Goal: Find specific page/section: Find specific page/section

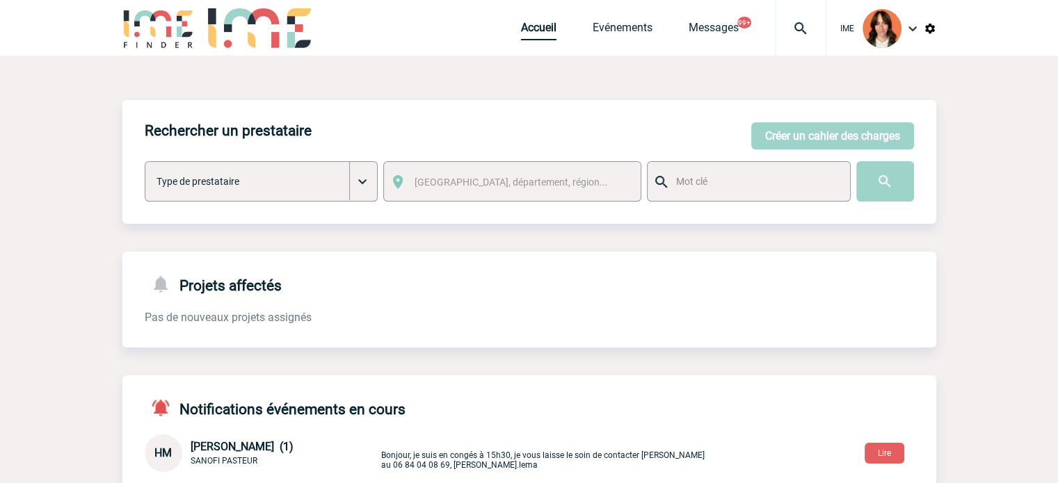
click at [537, 31] on link "Accueil" at bounding box center [538, 30] width 35 height 19
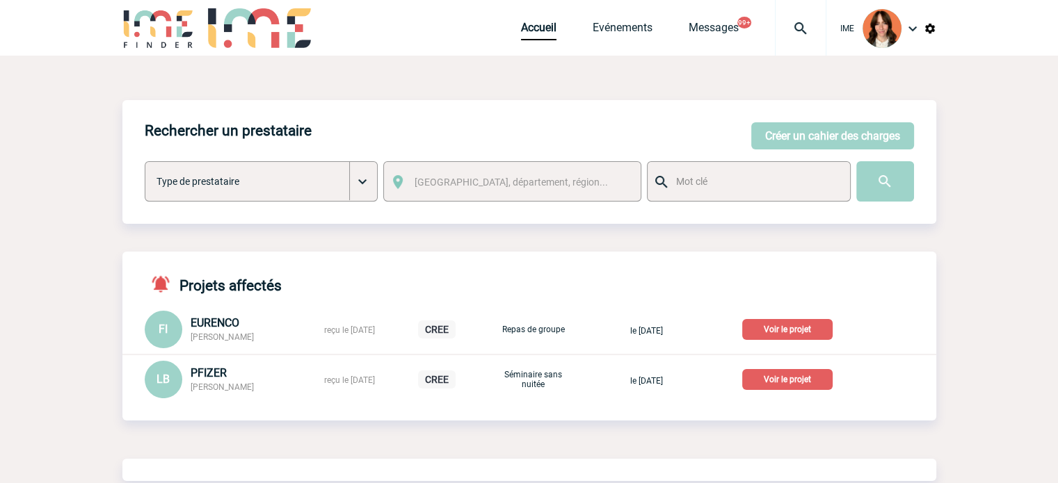
click at [788, 330] on p "Voir le projet" at bounding box center [787, 329] width 90 height 21
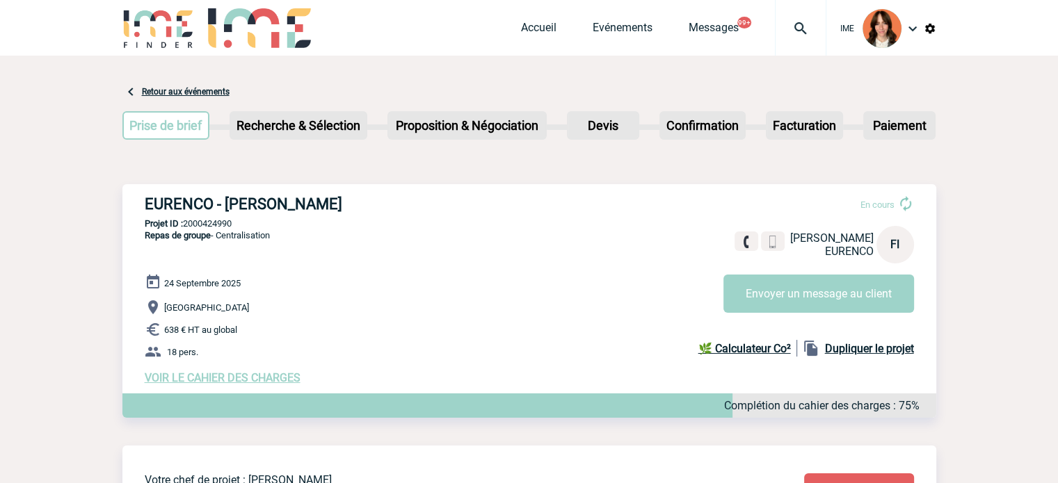
drag, startPoint x: 152, startPoint y: 200, endPoint x: 404, endPoint y: 195, distance: 252.4
click at [404, 195] on div "EURENCO - [PERSON_NAME] En cours [PERSON_NAME] EURENCO FI Envoyer un message au…" at bounding box center [528, 289] width 813 height 211
click at [224, 225] on p "Projet ID : 2000424990" at bounding box center [528, 223] width 813 height 10
copy p "2000424990"
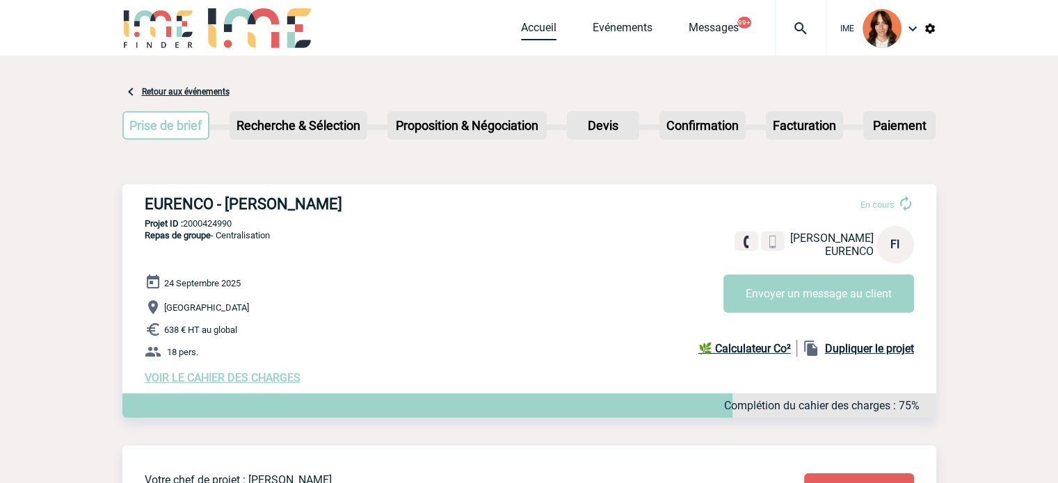
click at [523, 26] on link "Accueil" at bounding box center [538, 30] width 35 height 19
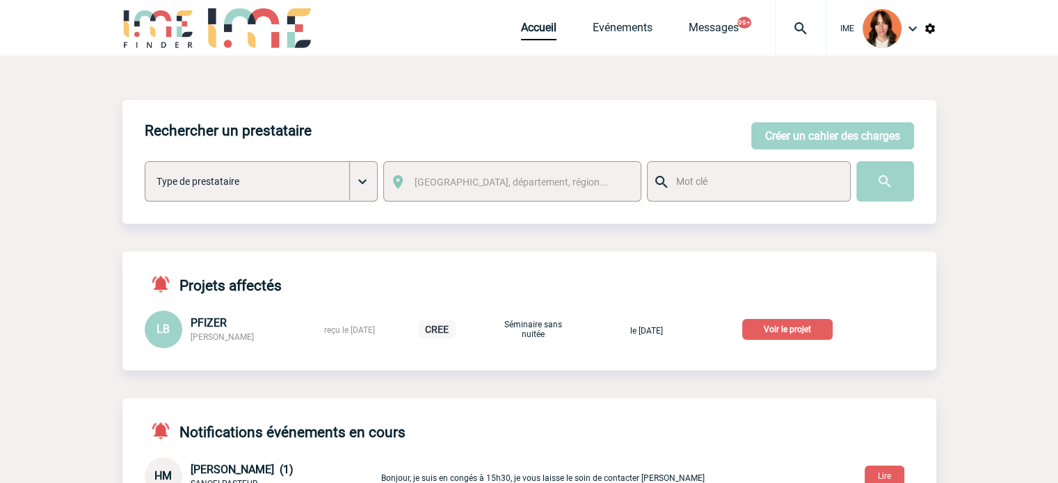
click at [782, 336] on p "Voir le projet" at bounding box center [787, 329] width 90 height 21
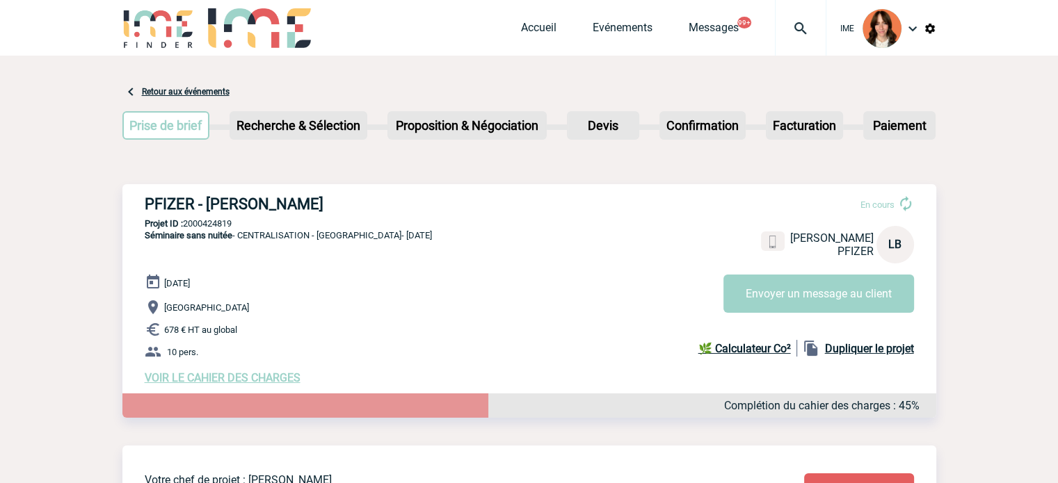
drag, startPoint x: 144, startPoint y: 198, endPoint x: 334, endPoint y: 204, distance: 189.9
click at [334, 204] on h3 "PFIZER - Leila BOUZIANI" at bounding box center [353, 203] width 417 height 17
copy h3 "PFIZER - Leila BOUZIANI"
click at [227, 219] on p "Projet ID : 2000424819" at bounding box center [528, 223] width 813 height 10
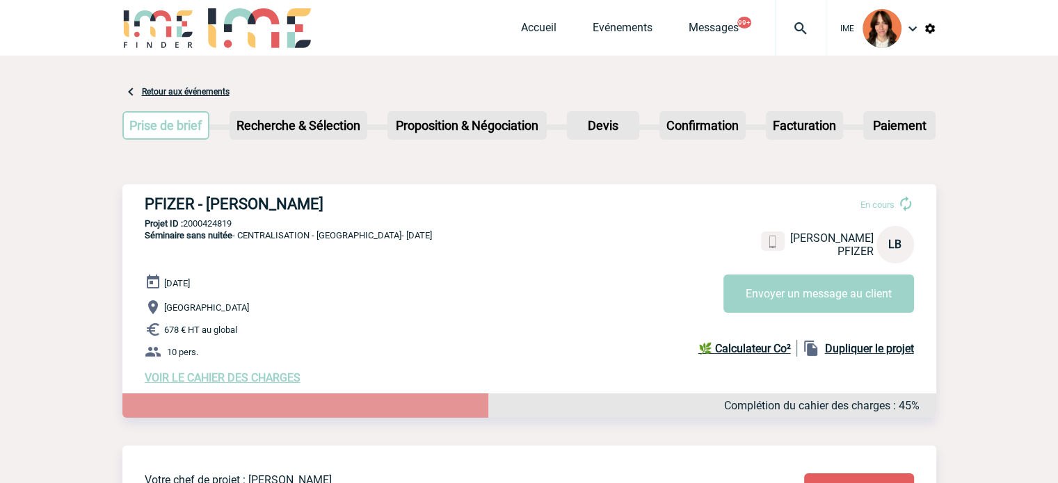
copy p "2000424819"
drag, startPoint x: 271, startPoint y: 244, endPoint x: 271, endPoint y: 235, distance: 9.0
click at [271, 244] on p "Séminaire sans nuitée - CENTRALISATION - hôtel St Antoine Rennes- 27 novembre 2…" at bounding box center [276, 251] width 309 height 44
click at [271, 234] on span "Séminaire sans nuitée - CENTRALISATION - hôtel St Antoine Rennes- 27 novembre 2…" at bounding box center [288, 235] width 287 height 10
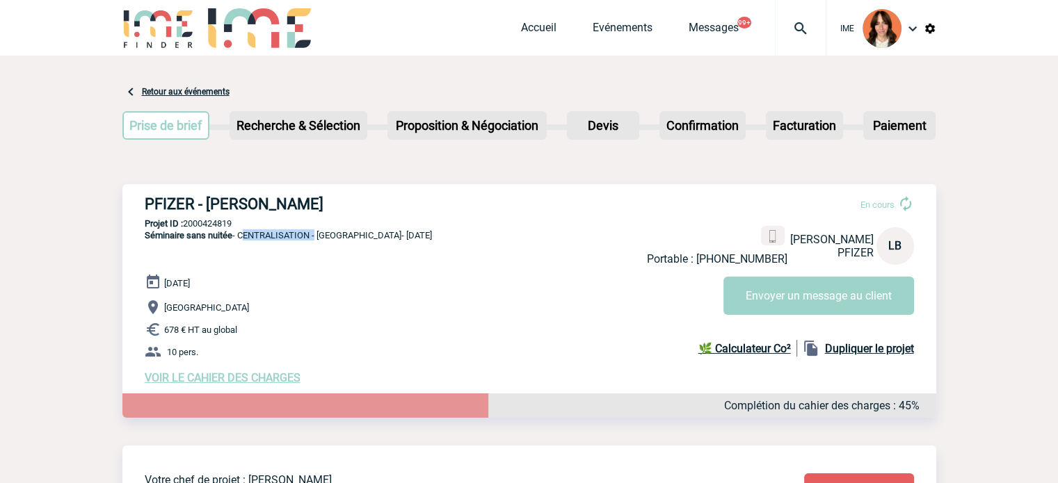
copy span "CENTRALISATION"
drag, startPoint x: 534, startPoint y: 28, endPoint x: 699, endPoint y: 54, distance: 166.9
click at [534, 28] on link "Accueil" at bounding box center [538, 30] width 35 height 19
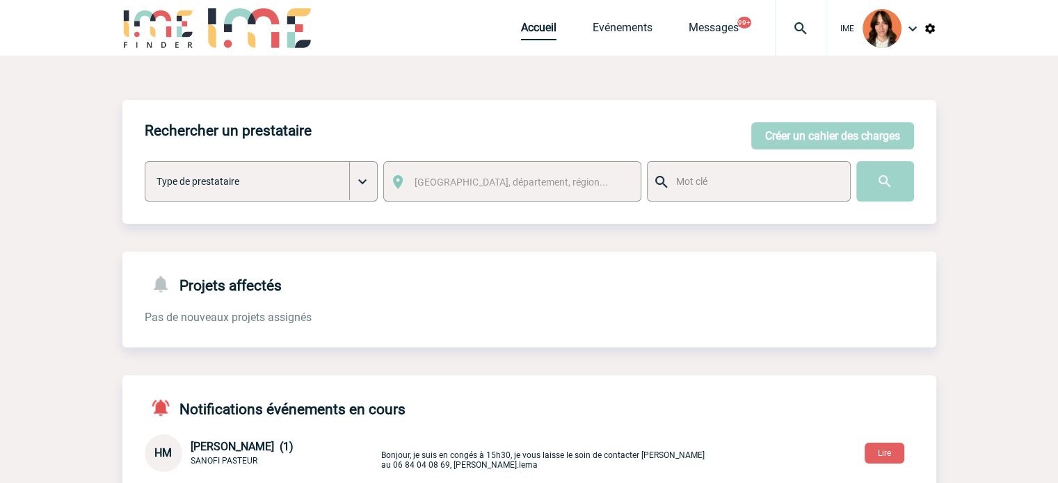
click at [533, 35] on link "Accueil" at bounding box center [538, 30] width 35 height 19
click at [797, 4] on div at bounding box center [800, 28] width 51 height 56
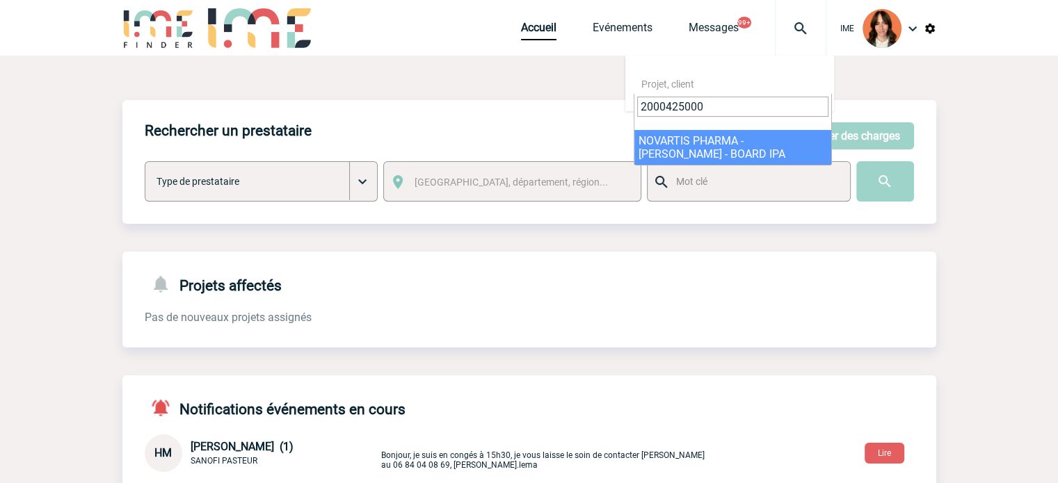
type input "2000425000"
select select "24501"
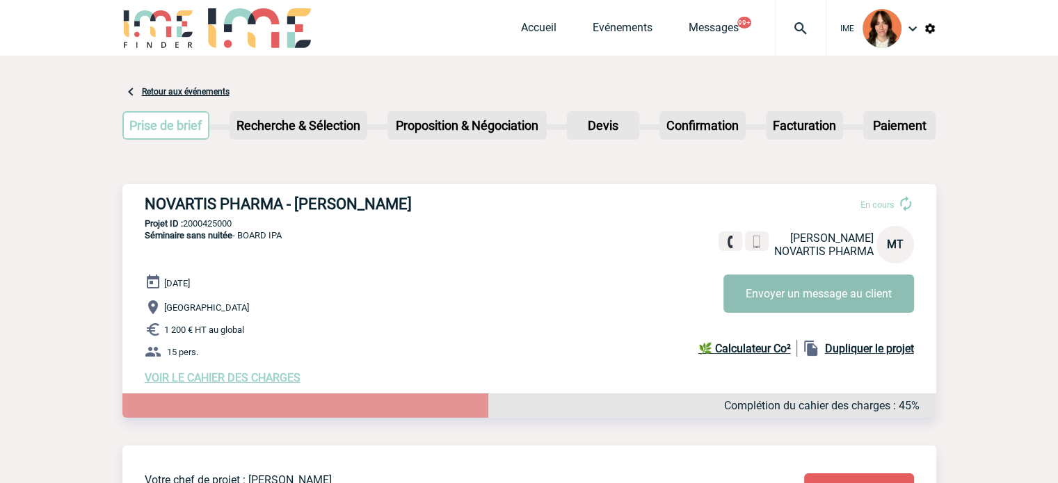
click at [865, 280] on button "Envoyer un message au client" at bounding box center [818, 294] width 191 height 38
